Goal: Task Accomplishment & Management: Use online tool/utility

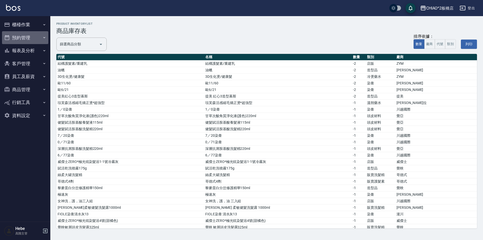
click at [27, 39] on button "預約管理" at bounding box center [25, 37] width 46 height 13
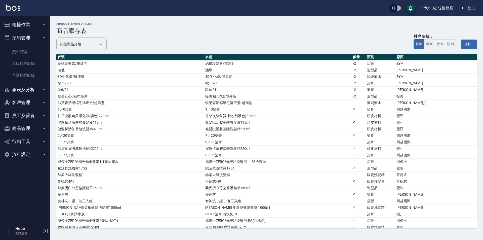
click at [32, 25] on button "櫃檯作業" at bounding box center [25, 24] width 46 height 13
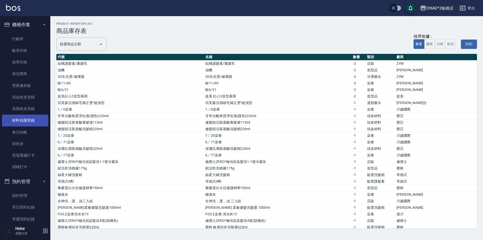
click at [33, 119] on link "材料自購登錄" at bounding box center [25, 120] width 46 height 12
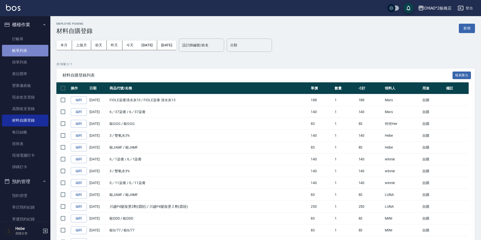
click at [36, 50] on link "帳單列表" at bounding box center [25, 51] width 46 height 12
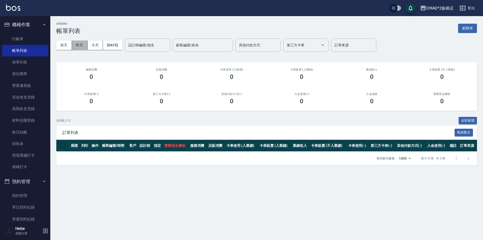
click at [83, 46] on button "昨天" at bounding box center [80, 45] width 16 height 9
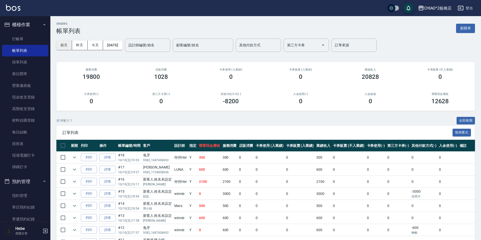
click at [69, 45] on button "前天" at bounding box center [64, 45] width 16 height 9
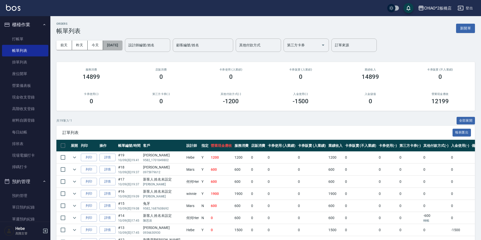
click at [113, 46] on button "[DATE]" at bounding box center [112, 45] width 19 height 9
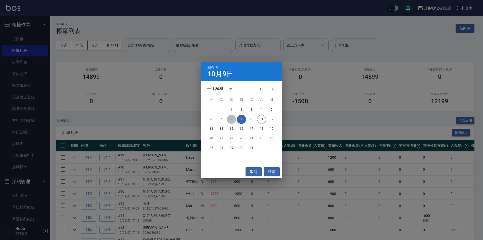
click at [229, 118] on button "8" at bounding box center [231, 119] width 9 height 9
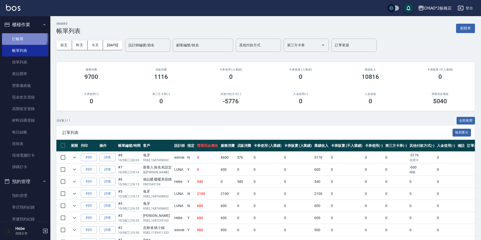
click at [21, 37] on link "打帳單" at bounding box center [25, 39] width 46 height 12
